Goal: Check status

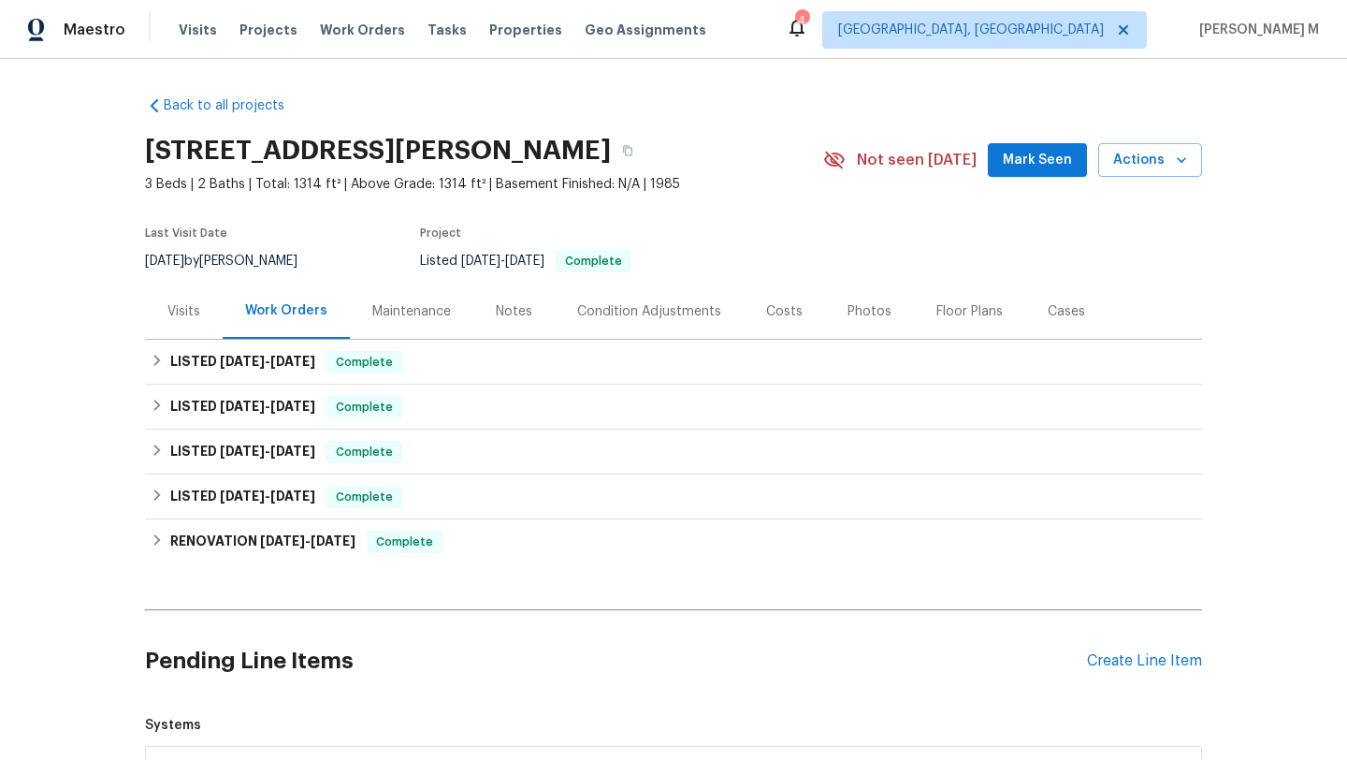
click at [206, 306] on div "Visits" at bounding box center [184, 310] width 78 height 55
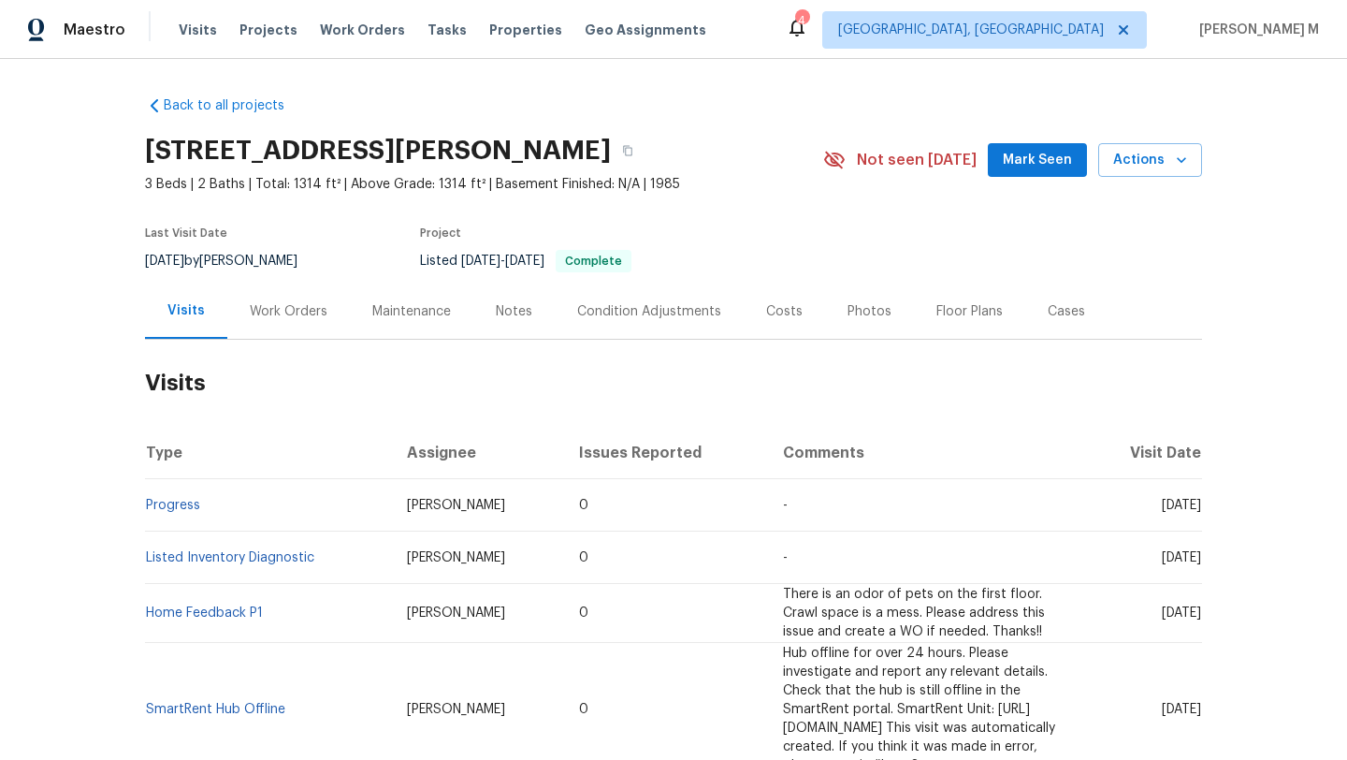
drag, startPoint x: 1122, startPoint y: 508, endPoint x: 1161, endPoint y: 507, distance: 39.3
click at [1162, 507] on span "[DATE]" at bounding box center [1181, 505] width 39 height 13
copy span "[DATE]"
click at [293, 327] on div "Work Orders" at bounding box center [288, 310] width 123 height 55
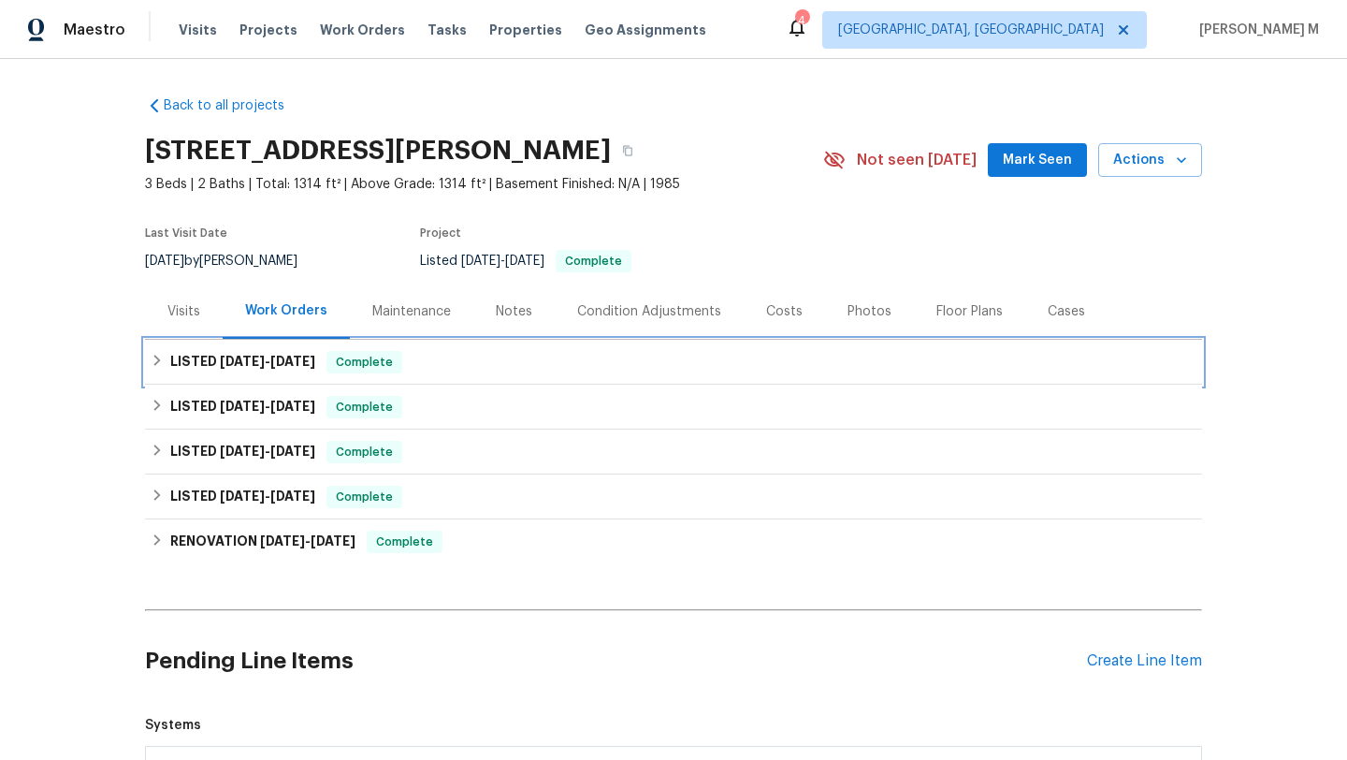
click at [283, 372] on div "LISTED [DATE] - [DATE] Complete" at bounding box center [673, 362] width 1057 height 45
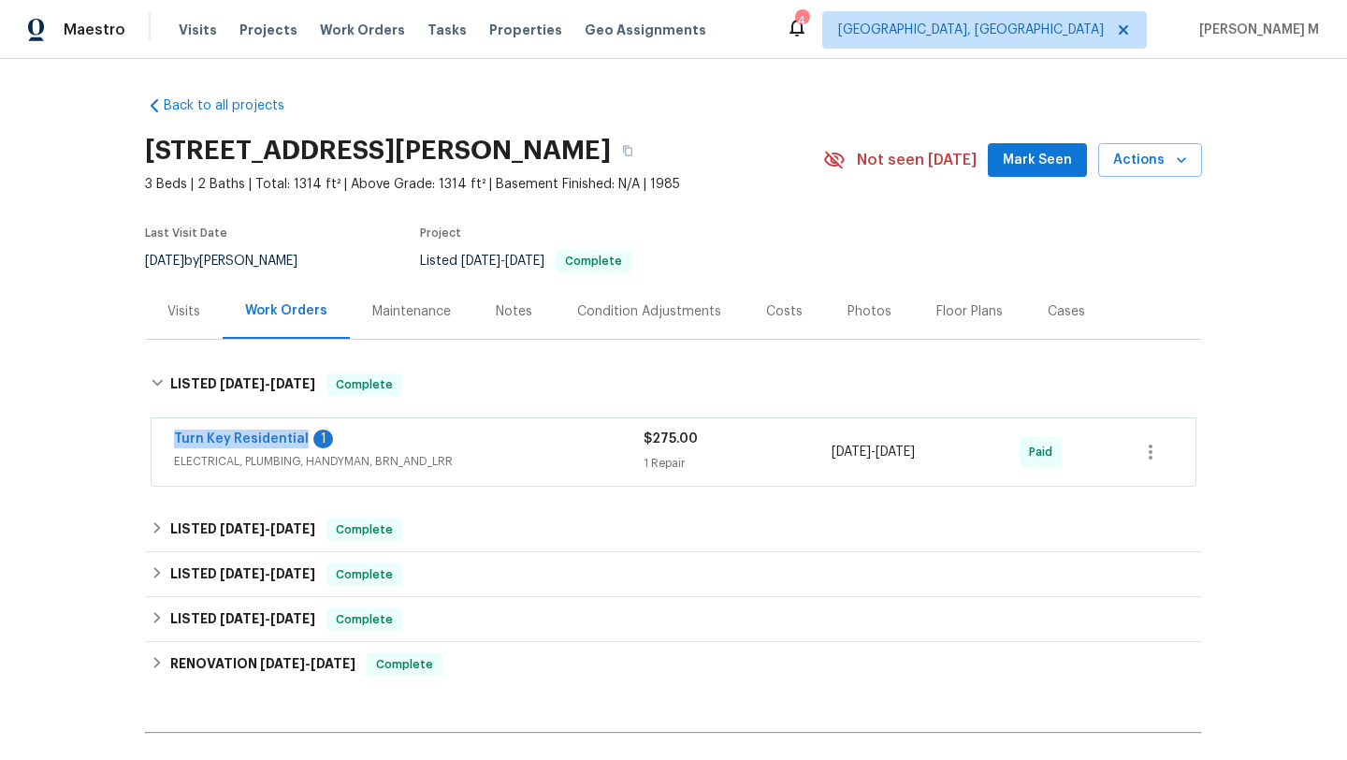
drag, startPoint x: 151, startPoint y: 442, endPoint x: 294, endPoint y: 442, distance: 143.1
click at [294, 442] on div "Turn Key Residential 1 ELECTRICAL, PLUMBING, HANDYMAN, BRN_AND_LRR $275.00 1 Re…" at bounding box center [674, 451] width 1044 height 67
copy link "Turn Key Residential"
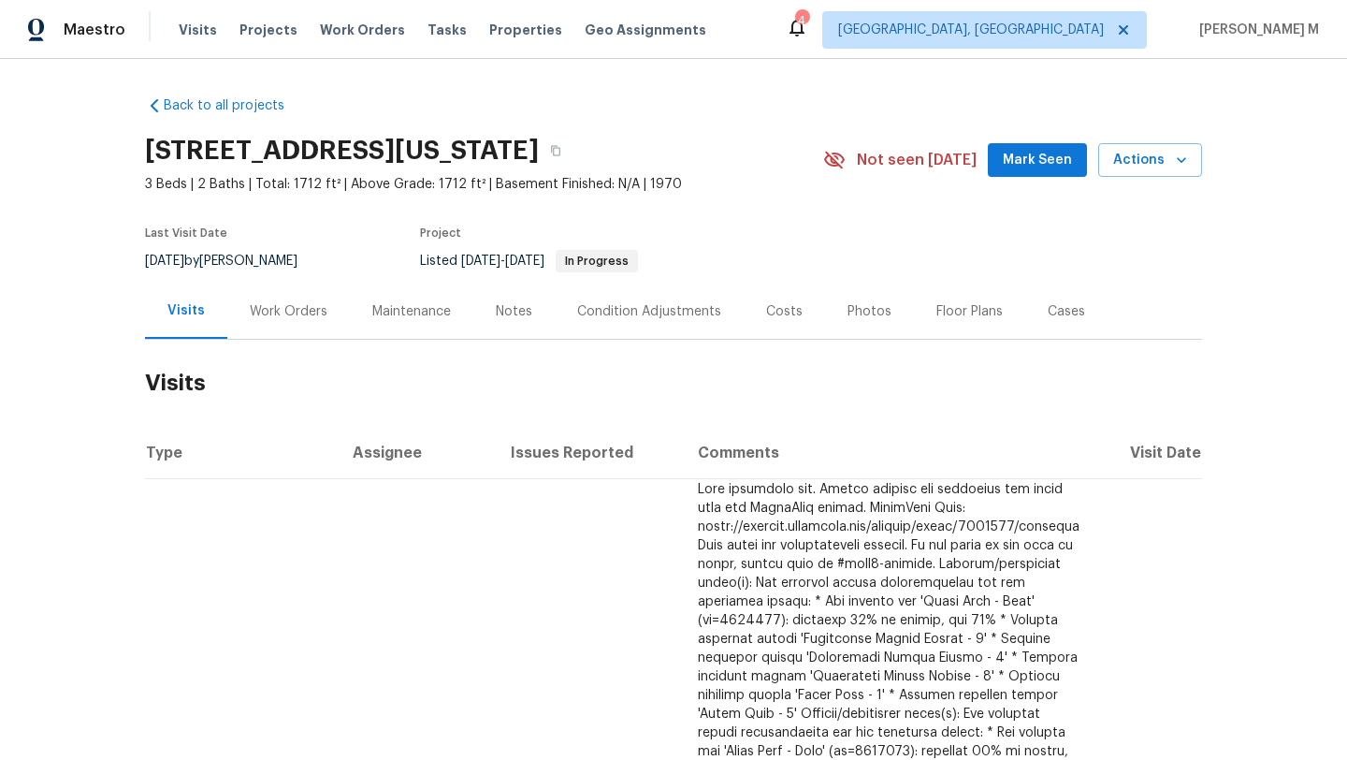
click at [1058, 315] on div "Cases" at bounding box center [1066, 311] width 37 height 19
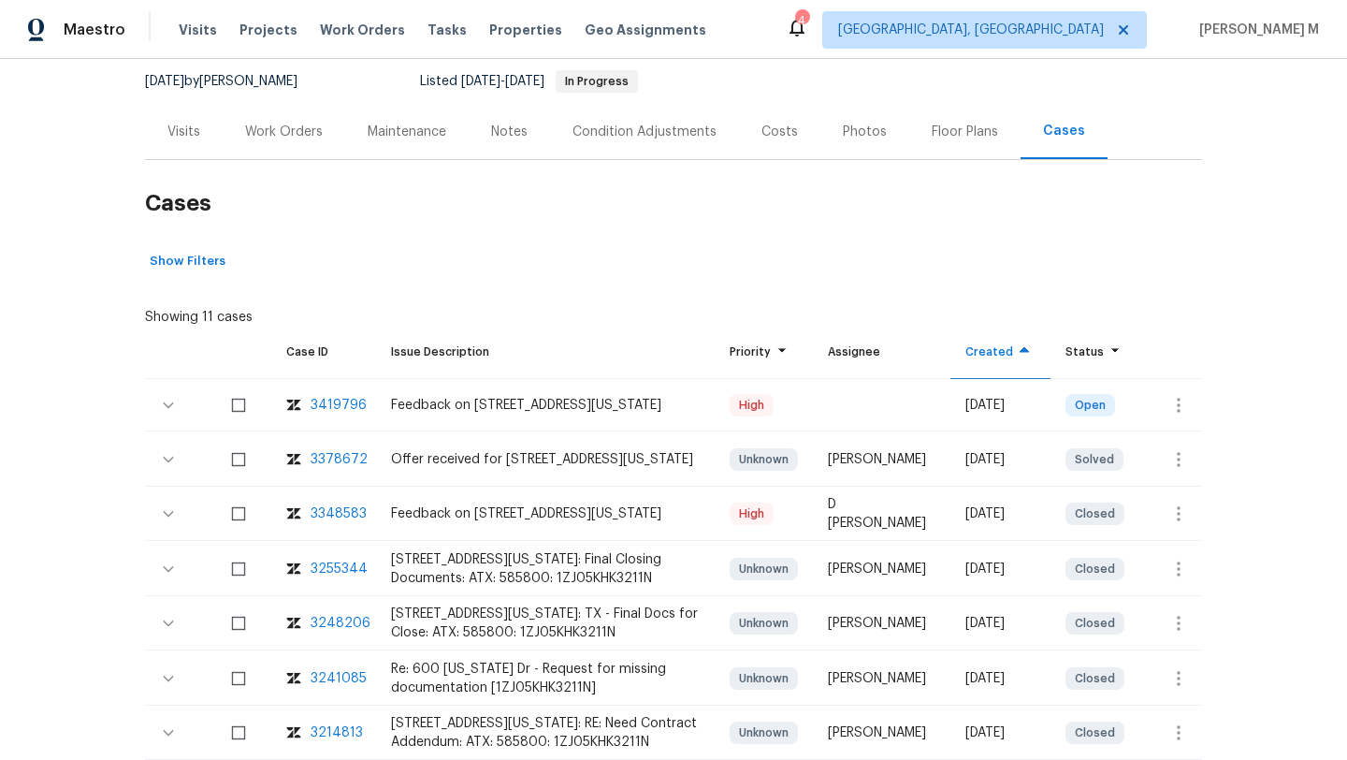
scroll to position [195, 0]
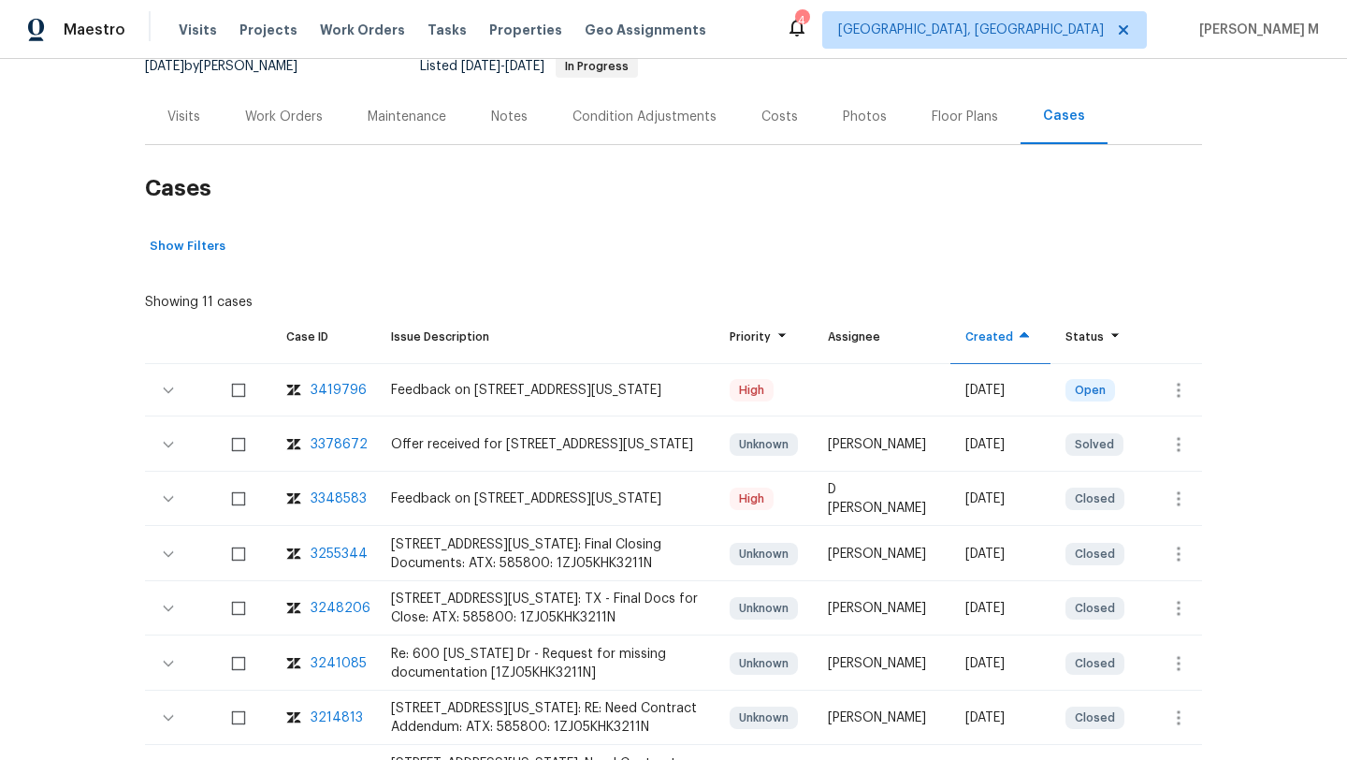
click at [181, 127] on div "Visits" at bounding box center [184, 116] width 78 height 55
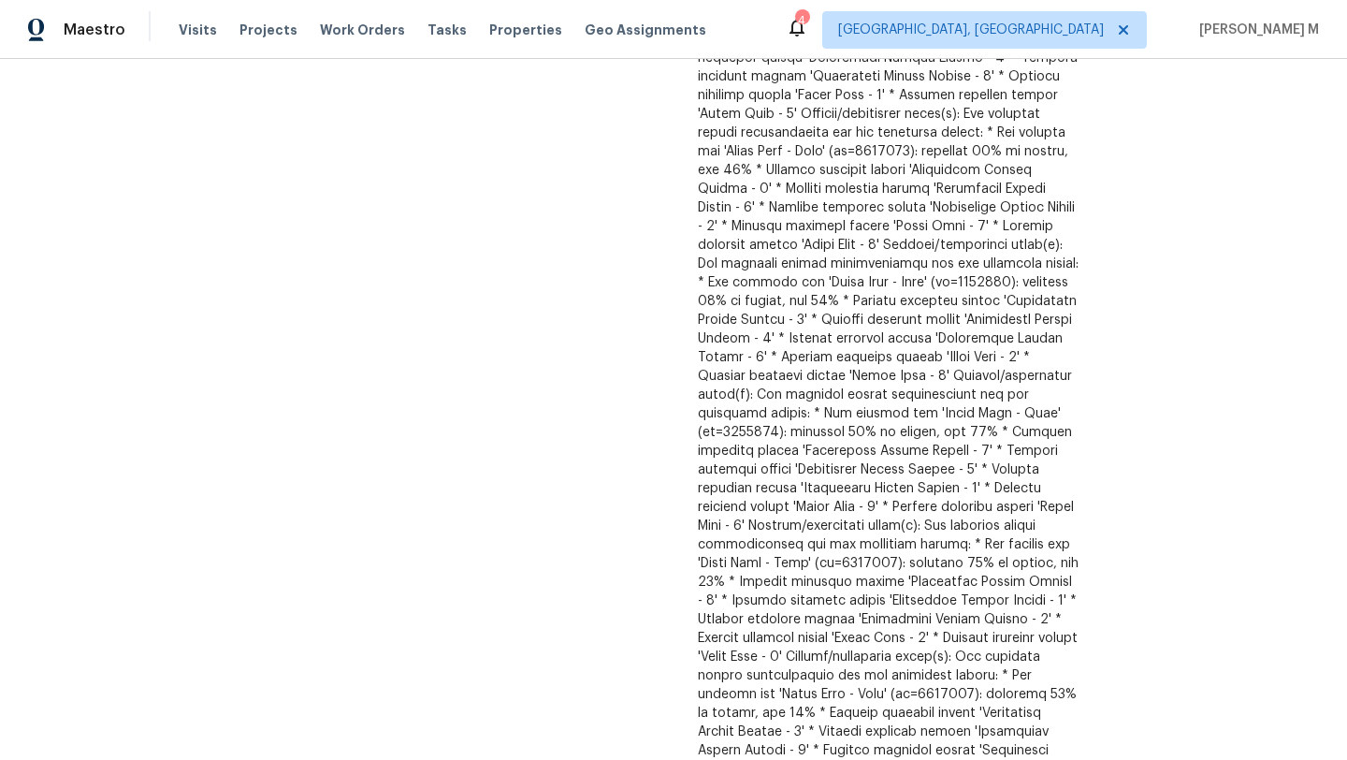
scroll to position [786, 0]
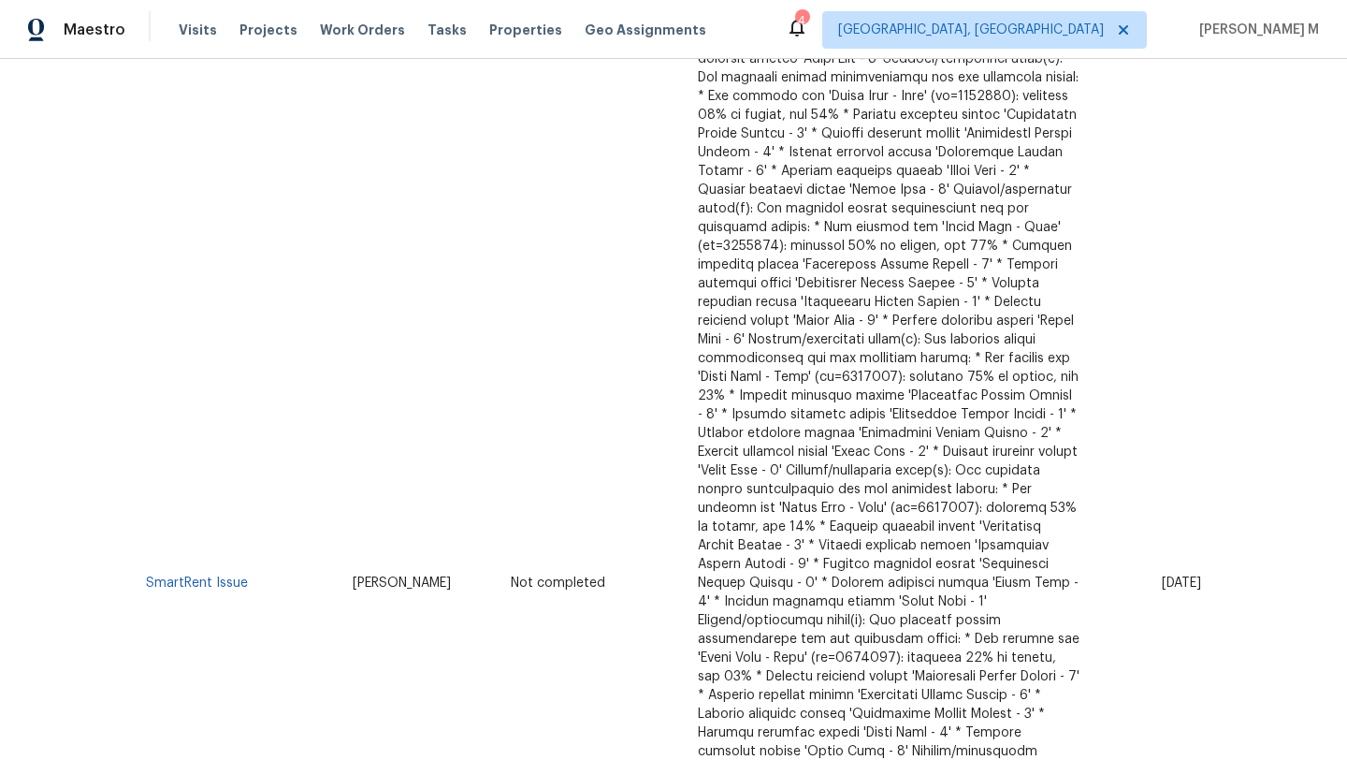
drag, startPoint x: 1122, startPoint y: 536, endPoint x: 1156, endPoint y: 536, distance: 34.6
click at [1162, 576] on span "Fri, Aug 15 2025" at bounding box center [1181, 582] width 39 height 13
copy span "Aug 15"
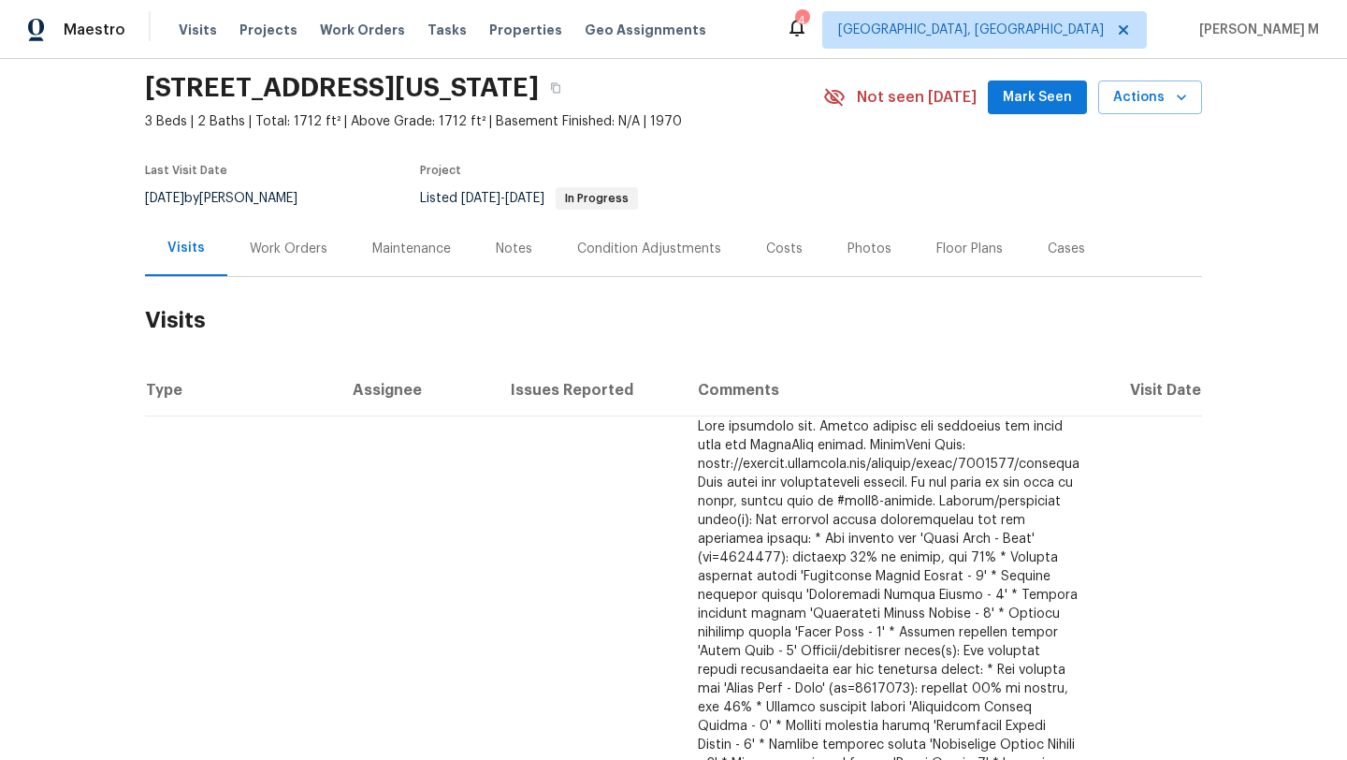
scroll to position [0, 0]
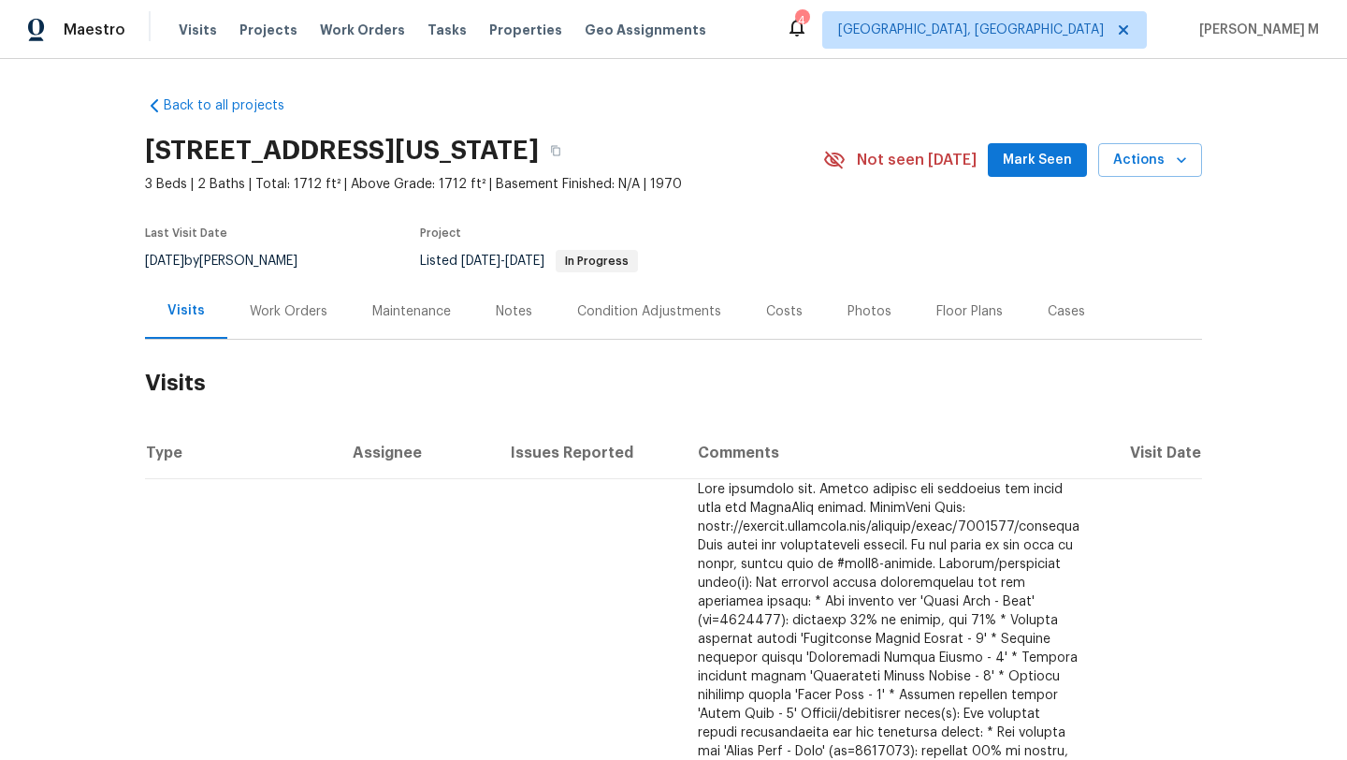
click at [301, 321] on div "Work Orders" at bounding box center [288, 310] width 123 height 55
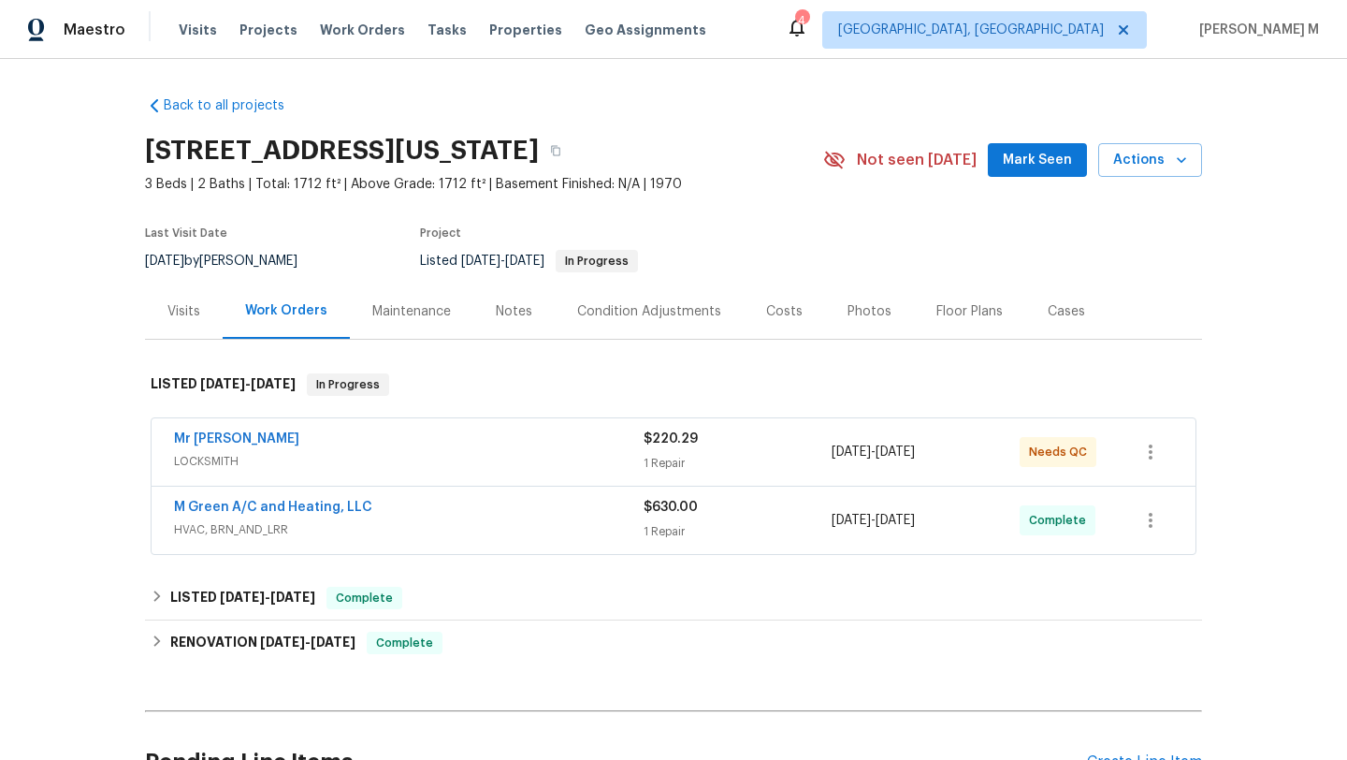
click at [384, 473] on div "Mr Rekey Locksmith LOCKSMITH" at bounding box center [409, 451] width 470 height 45
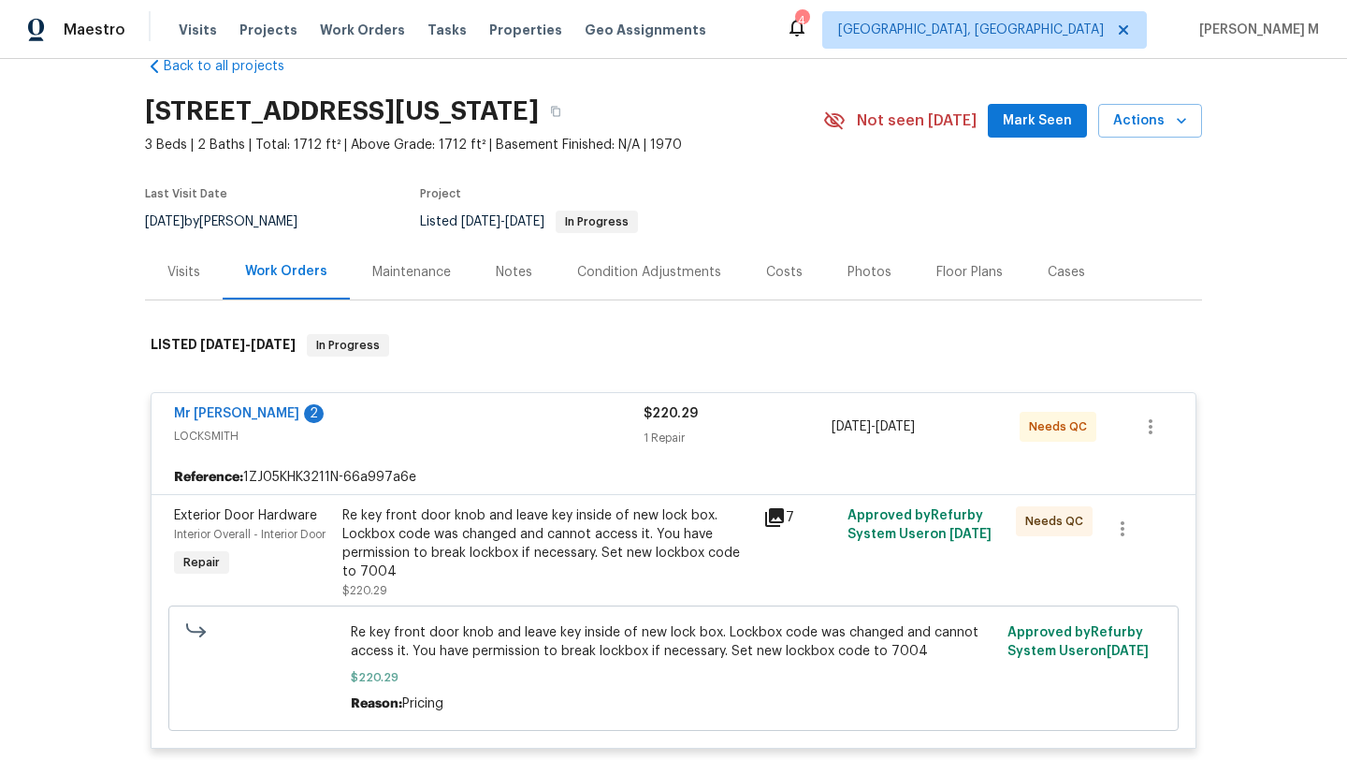
scroll to position [100, 0]
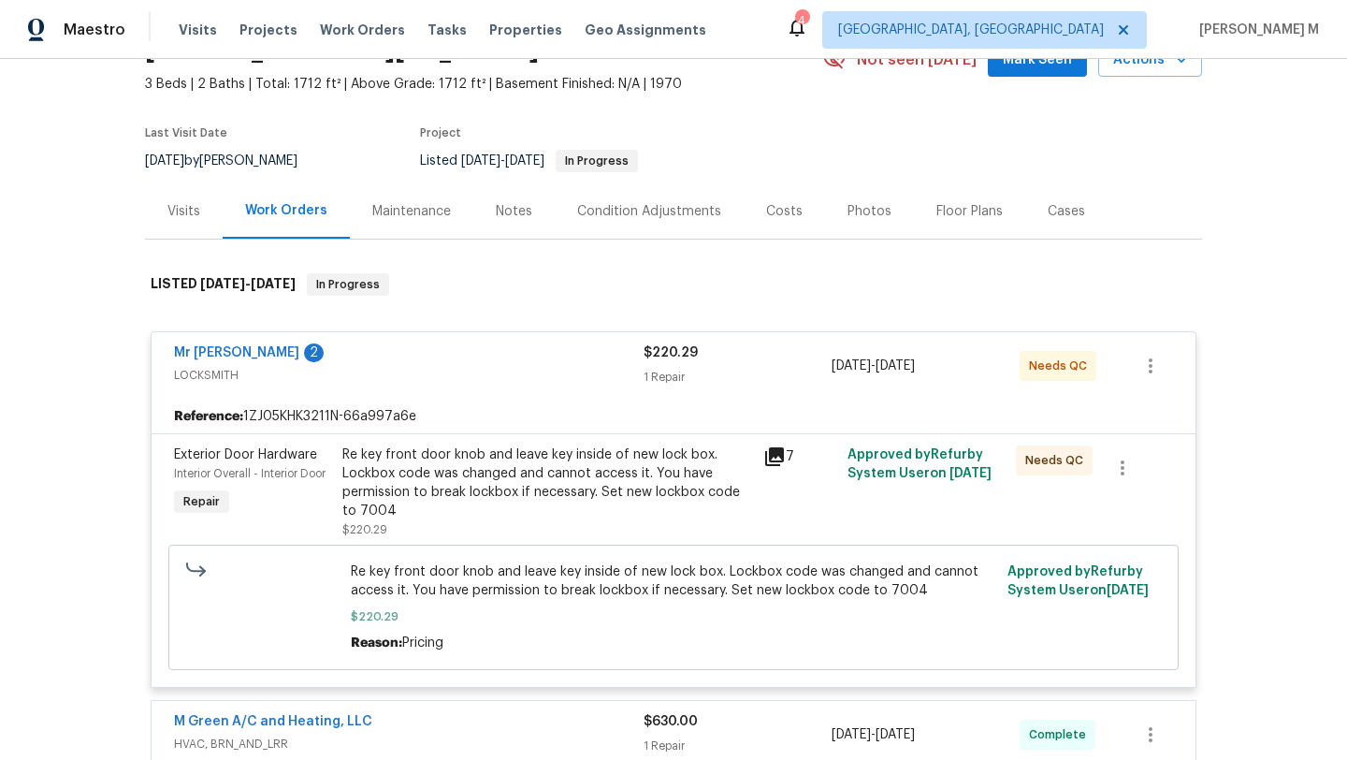
copy link "Mr Rekey Locksmith"
drag, startPoint x: 159, startPoint y: 360, endPoint x: 286, endPoint y: 361, distance: 127.2
click at [287, 361] on div "Mr Rekey Locksmith 2 LOCKSMITH $220.29 1 Repair 8/6/2025 - 8/11/2025 Needs QC" at bounding box center [674, 365] width 1044 height 67
copy link "Mr Rekey Locksmith"
click at [276, 347] on link "Mr Rekey Locksmith" at bounding box center [236, 352] width 125 height 13
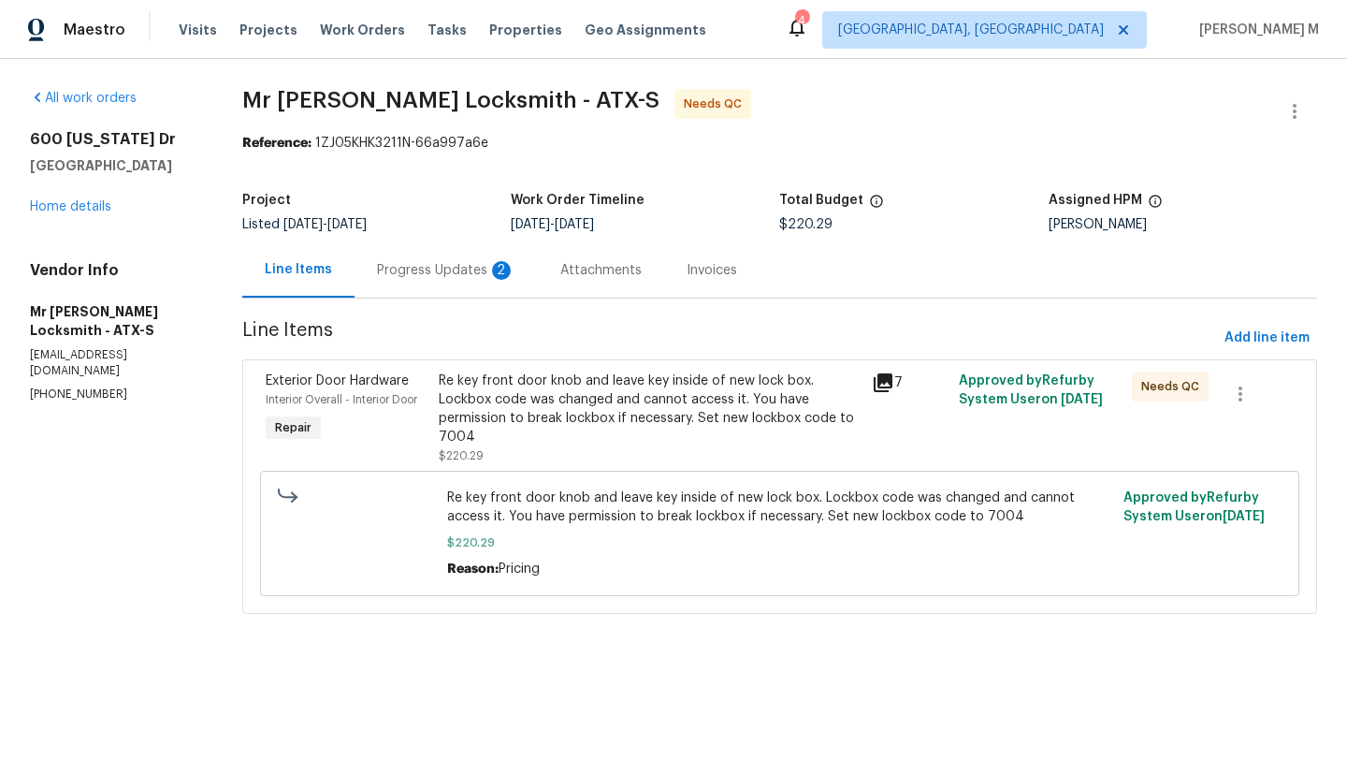
click at [419, 280] on div "Progress Updates 2" at bounding box center [446, 269] width 183 height 55
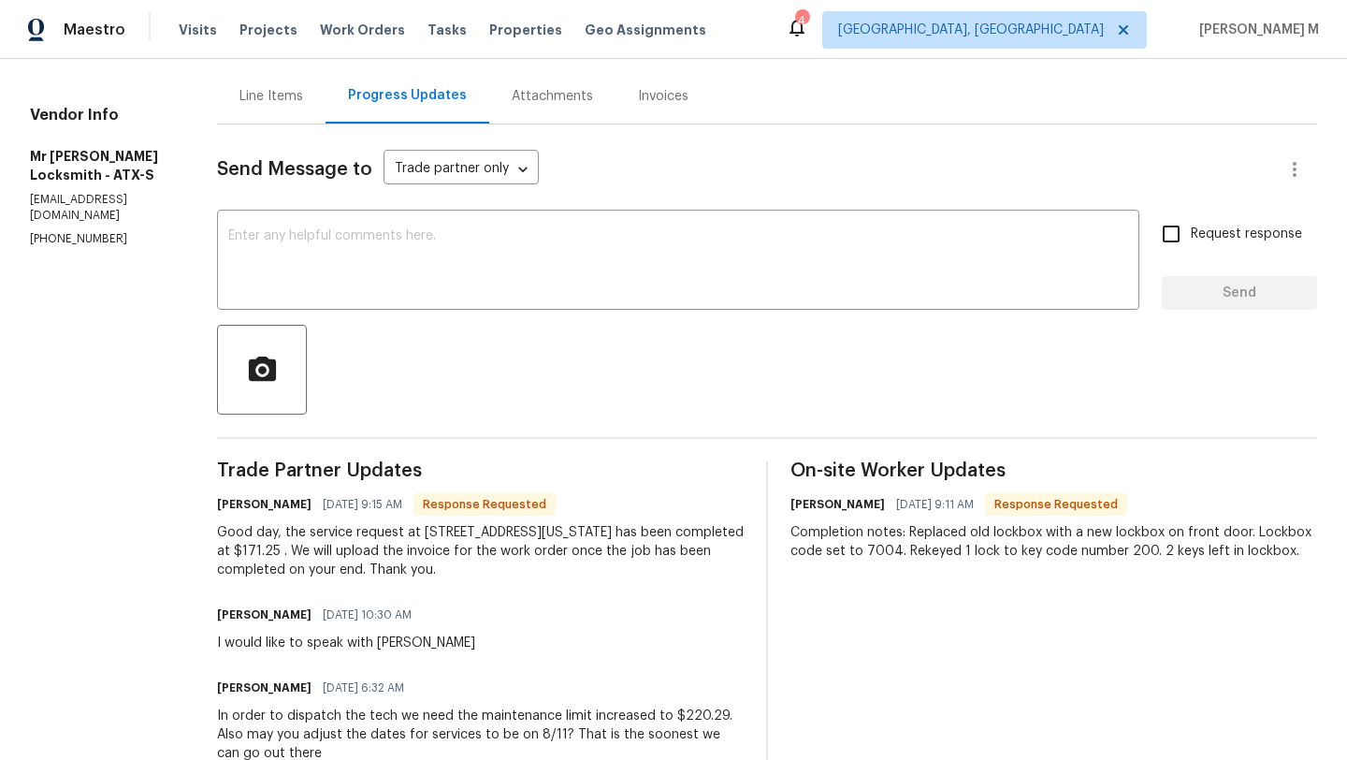
scroll to position [189, 0]
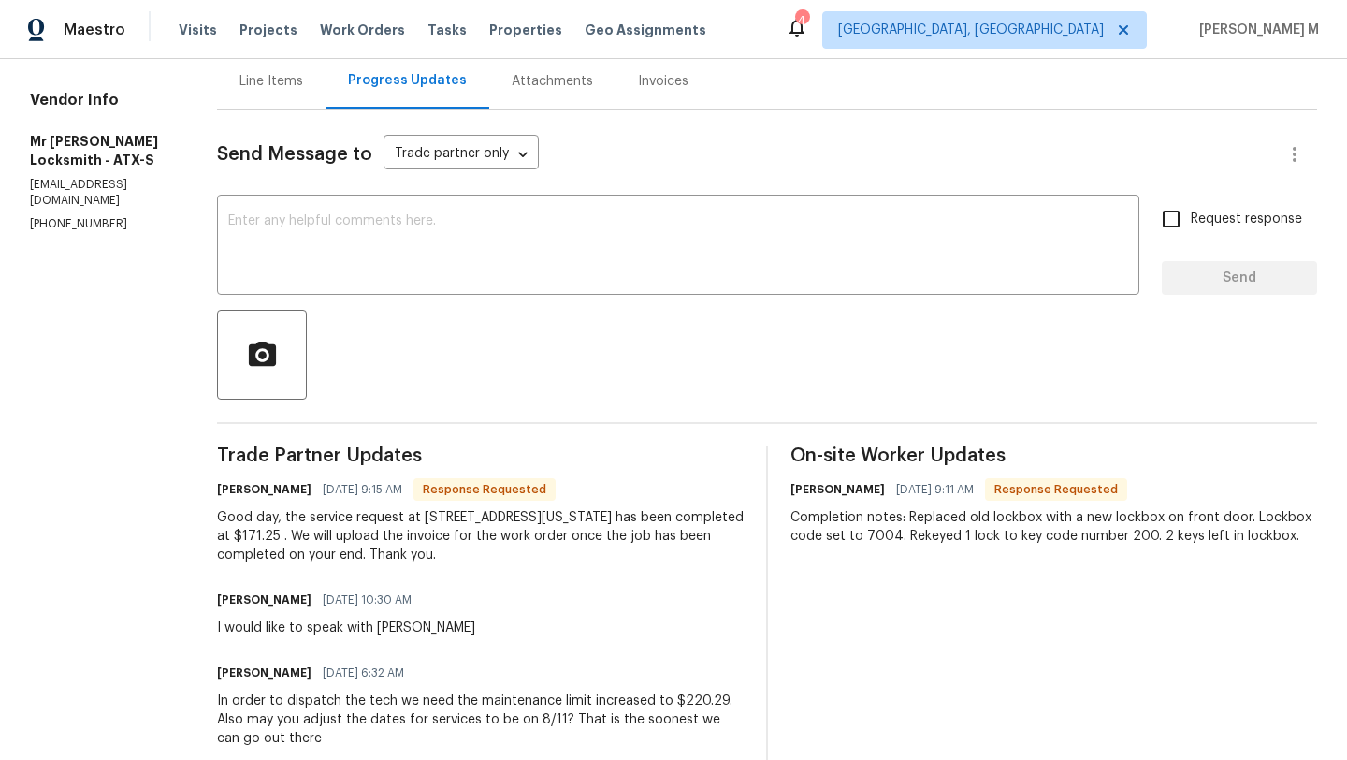
click at [866, 539] on div "Completion notes: Replaced old lockbox with a new lockbox on front door. Lockbo…" at bounding box center [1053, 526] width 527 height 37
copy div "7004"
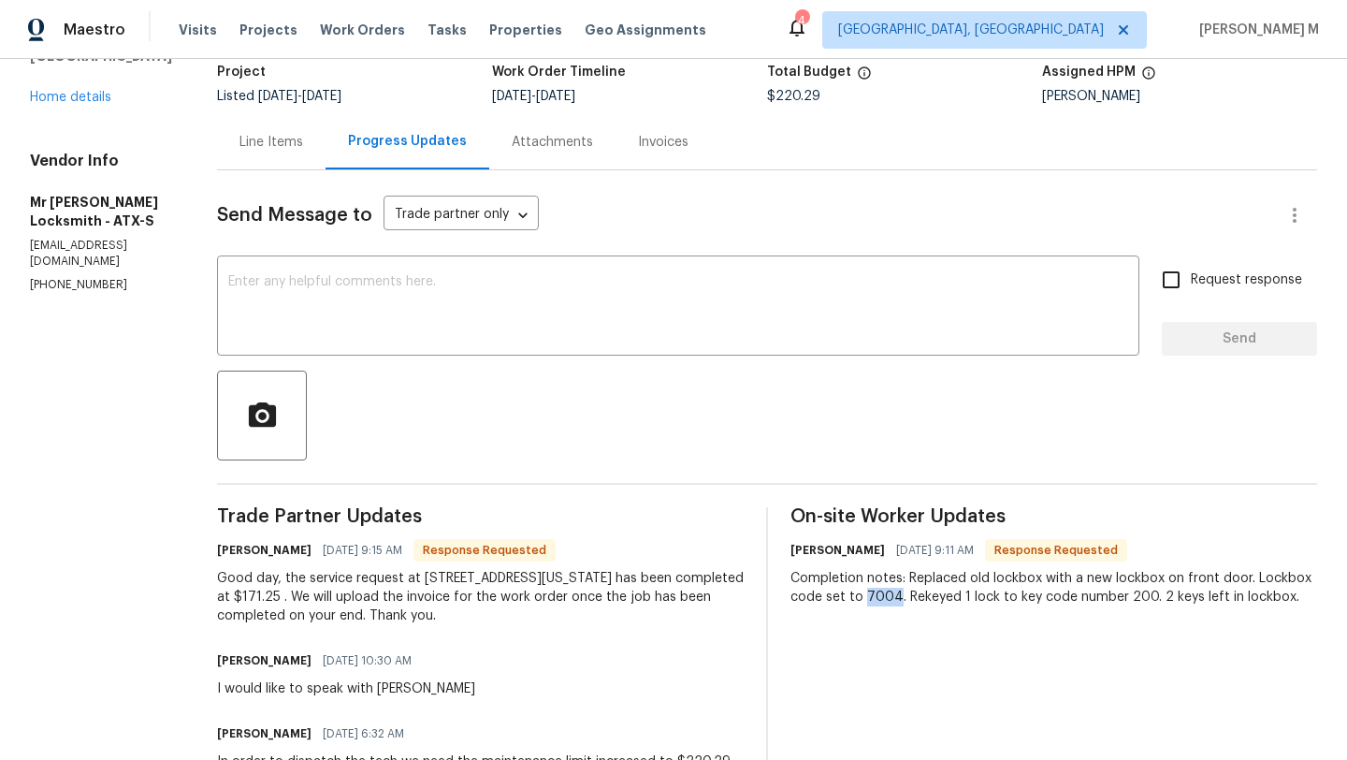
scroll to position [0, 0]
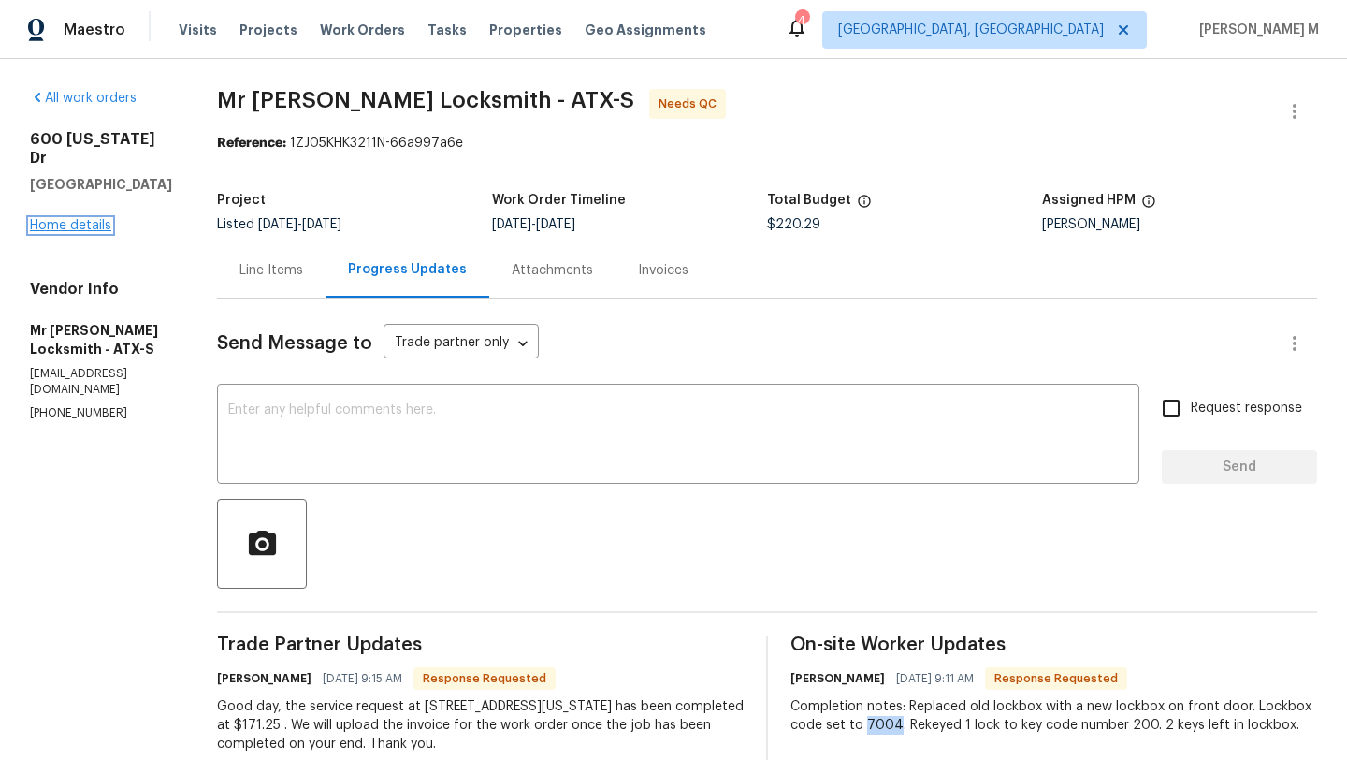
click at [102, 222] on link "Home details" at bounding box center [70, 225] width 81 height 13
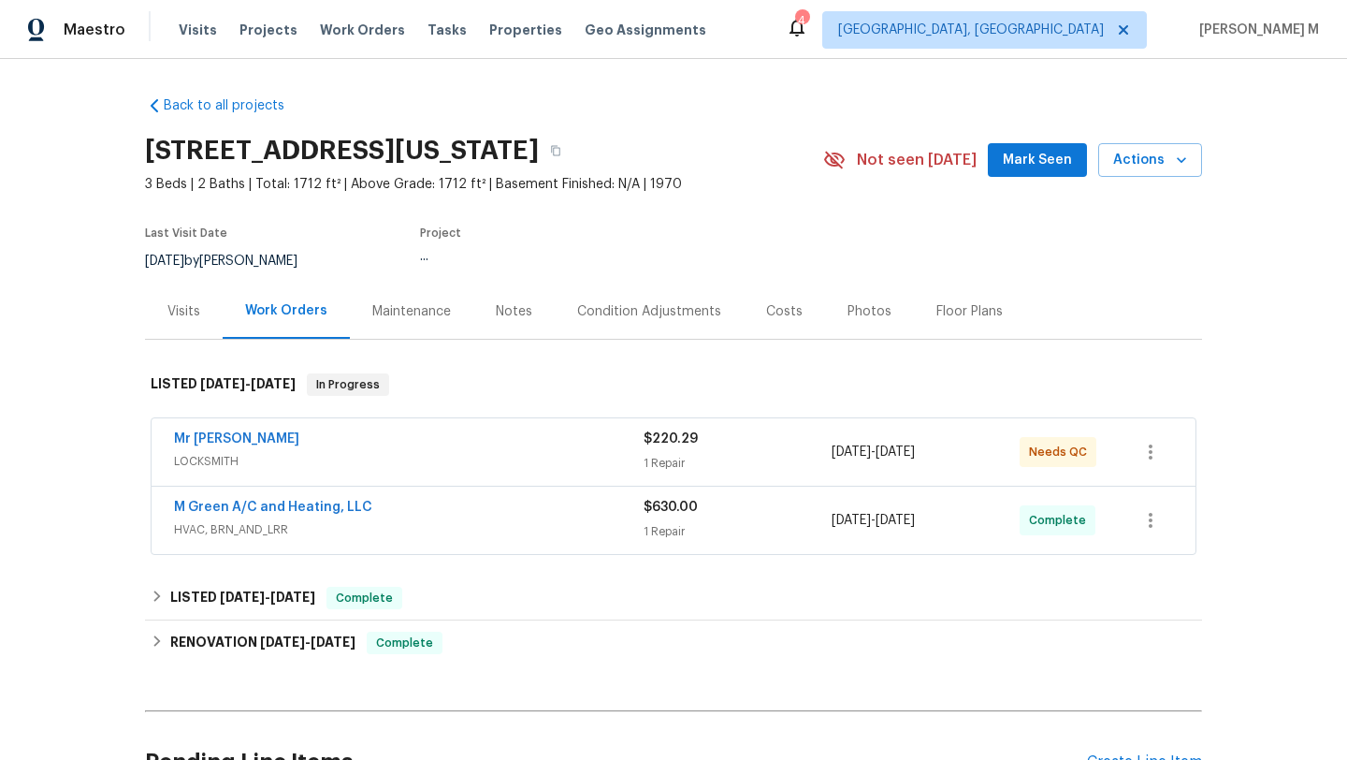
drag, startPoint x: 159, startPoint y: 435, endPoint x: 374, endPoint y: 435, distance: 215.2
click at [375, 435] on div "Mr Rekey Locksmith LOCKSMITH $220.29 1 Repair 8/6/2025 - 8/11/2025 Needs QC" at bounding box center [674, 451] width 1044 height 67
click at [177, 312] on div "Visits" at bounding box center [183, 311] width 33 height 19
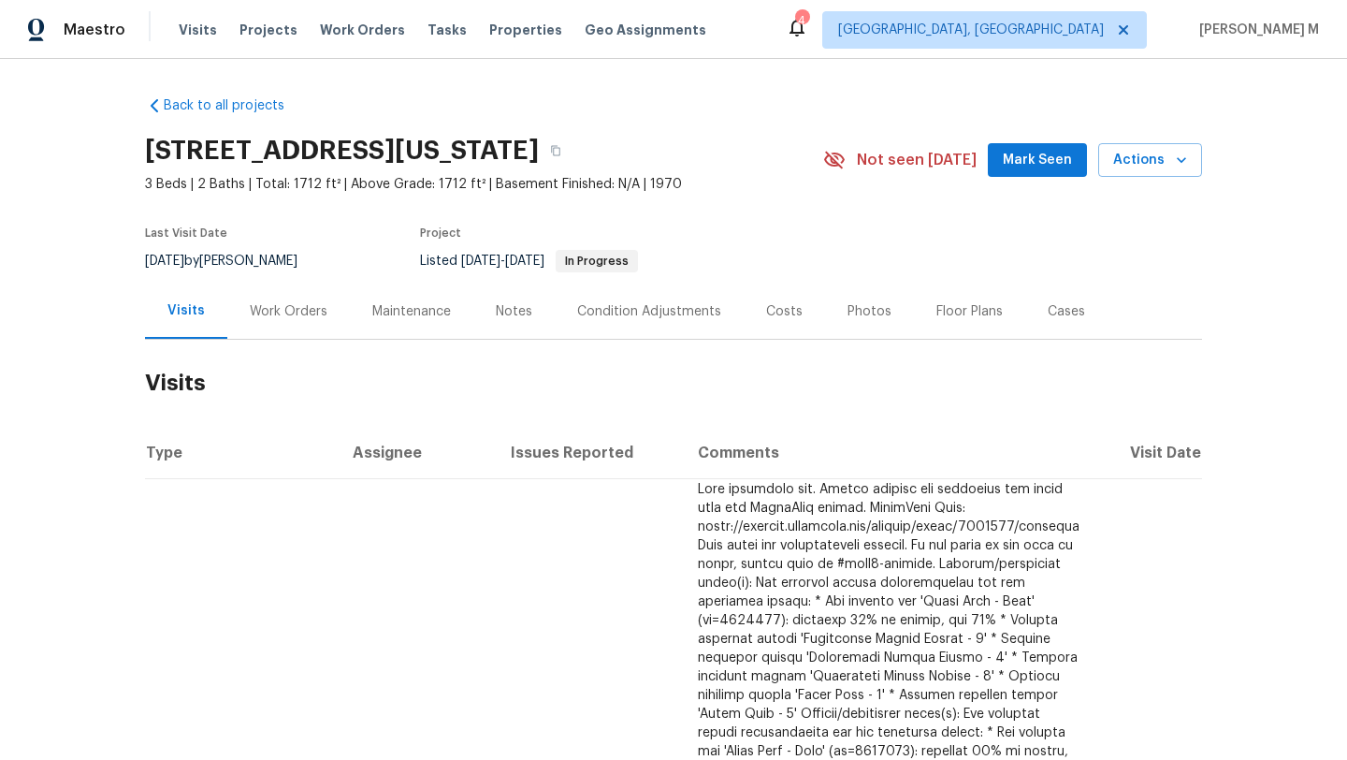
scroll to position [993, 0]
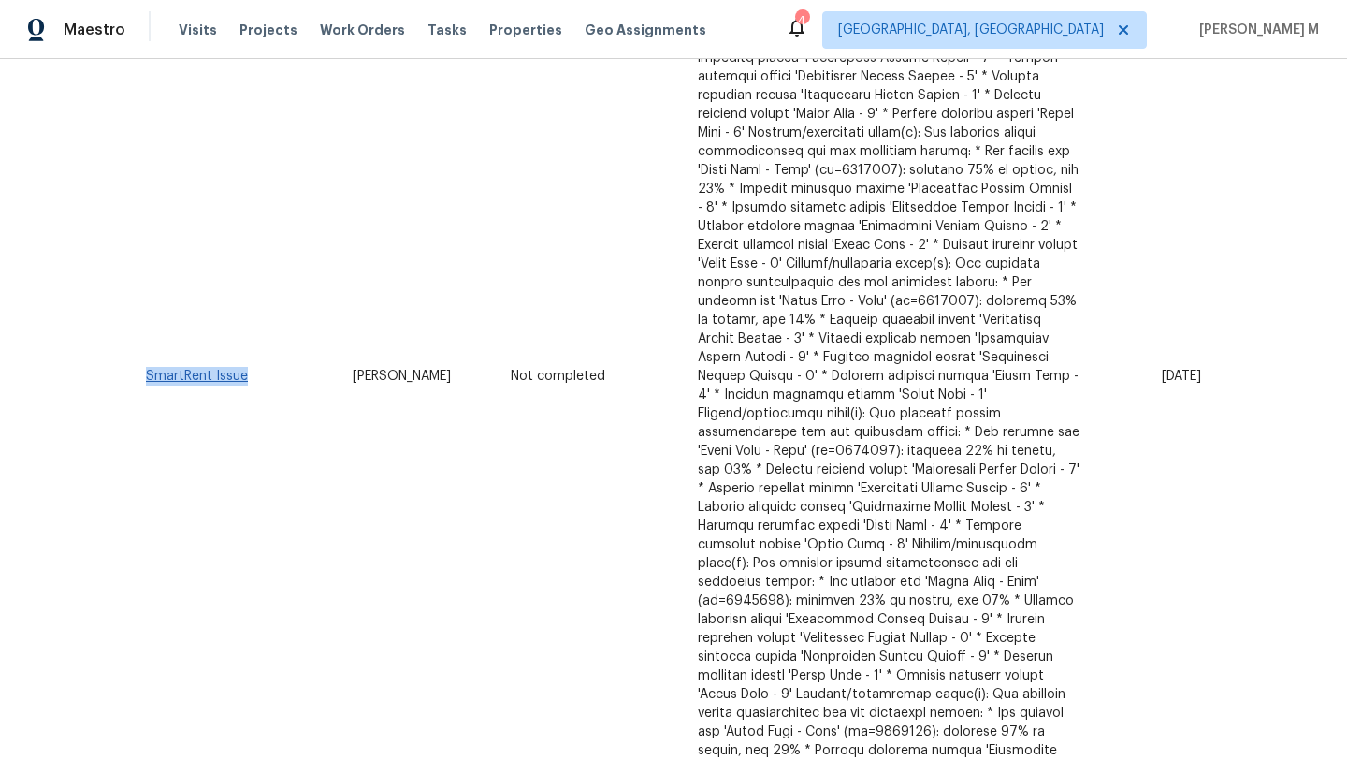
drag, startPoint x: 270, startPoint y: 340, endPoint x: 141, endPoint y: 329, distance: 129.5
click at [145, 329] on td "SmartRent Issue" at bounding box center [241, 376] width 193 height 1780
copy link "SmartRent Issue"
drag, startPoint x: 327, startPoint y: 330, endPoint x: 427, endPoint y: 330, distance: 99.2
click at [427, 330] on td "Martin Chagolla" at bounding box center [417, 376] width 158 height 1780
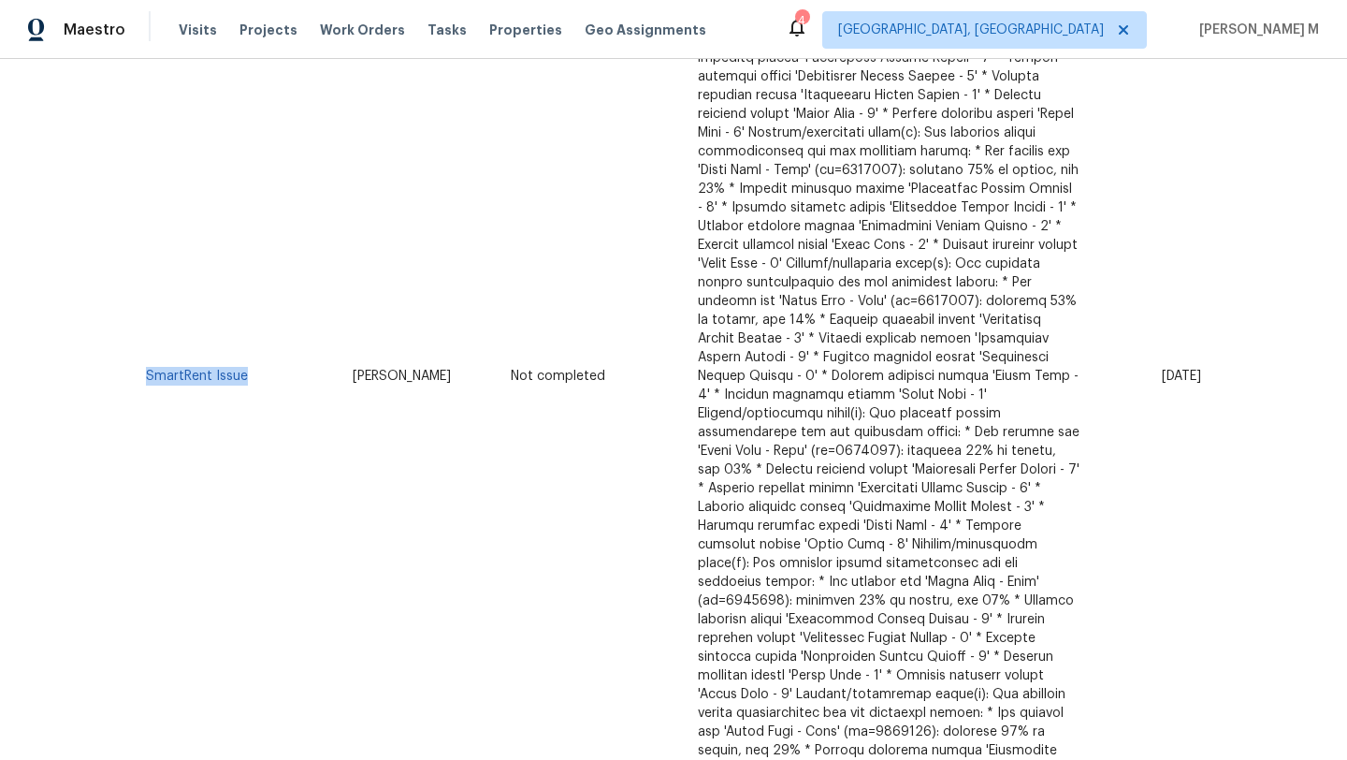
copy span "Martin Chagolla"
drag, startPoint x: 1122, startPoint y: 330, endPoint x: 1158, endPoint y: 332, distance: 36.5
click at [1162, 370] on span "Fri, Aug 15 2025" at bounding box center [1181, 376] width 39 height 13
copy span "Aug 15"
